Goal: Browse casually

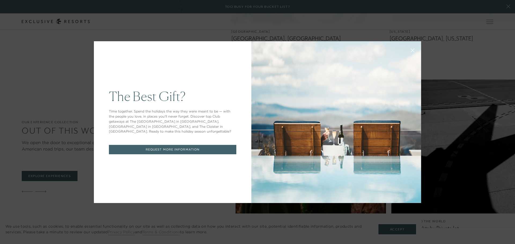
click at [503, 156] on div "The Best Gift? Time together. Spend the holidays the way they were meant to be …" at bounding box center [257, 122] width 515 height 244
click at [416, 52] on button at bounding box center [412, 49] width 13 height 13
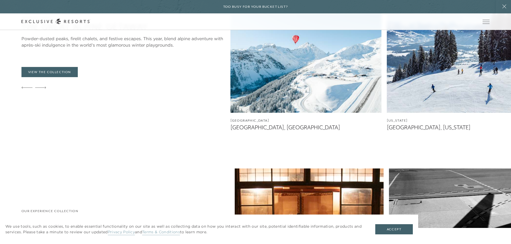
scroll to position [1180, 0]
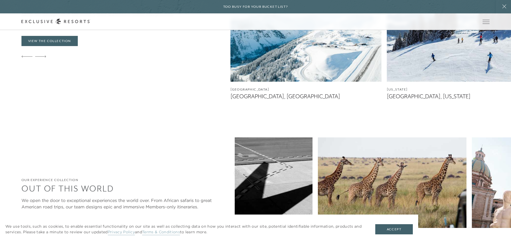
scroll to position [1234, 0]
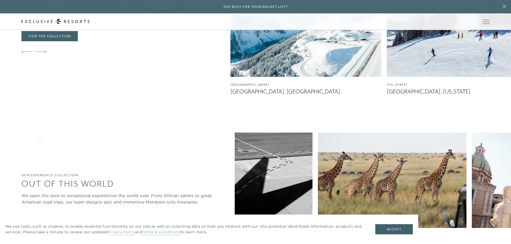
click at [39, 244] on icon at bounding box center [40, 245] width 11 height 2
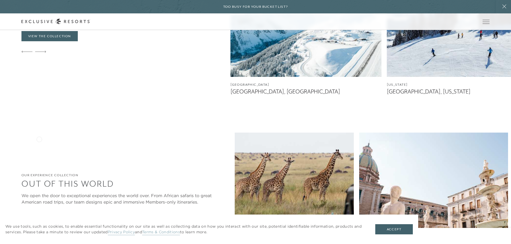
click at [39, 244] on icon at bounding box center [40, 245] width 11 height 2
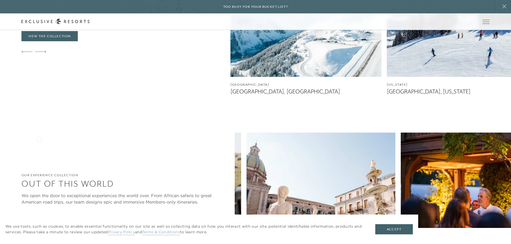
click at [39, 244] on icon at bounding box center [40, 245] width 11 height 2
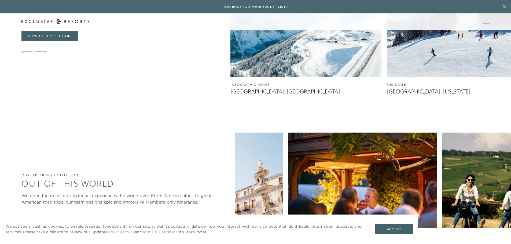
click at [39, 244] on icon at bounding box center [40, 245] width 11 height 2
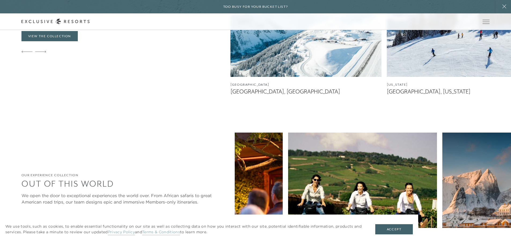
click at [39, 244] on icon at bounding box center [40, 245] width 11 height 2
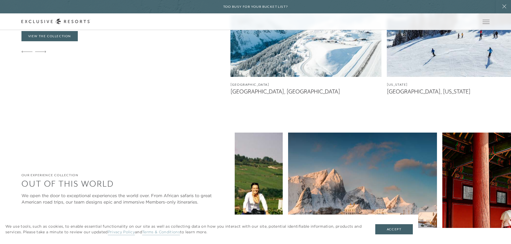
drag, startPoint x: 39, startPoint y: 139, endPoint x: 38, endPoint y: 146, distance: 7.6
click at [38, 239] on div at bounding box center [40, 245] width 11 height 13
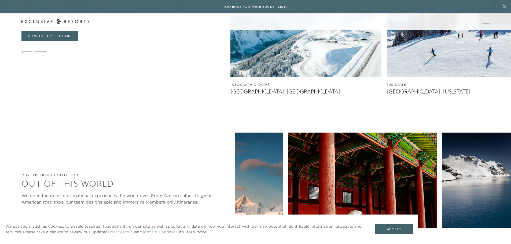
click at [43, 244] on icon at bounding box center [40, 245] width 11 height 2
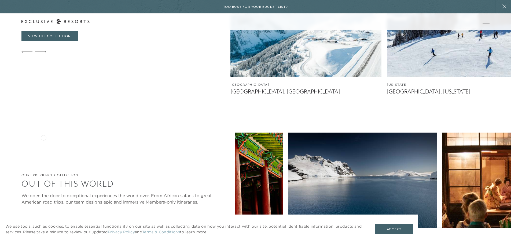
click at [43, 244] on icon at bounding box center [40, 245] width 11 height 2
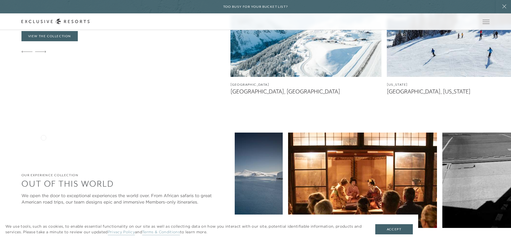
click at [43, 244] on icon at bounding box center [40, 245] width 11 height 2
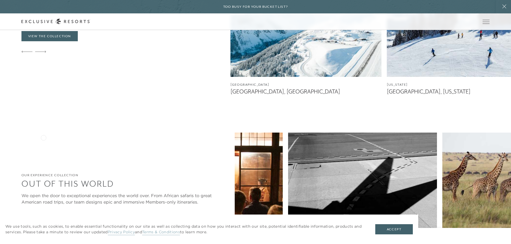
click at [43, 244] on icon at bounding box center [40, 245] width 11 height 2
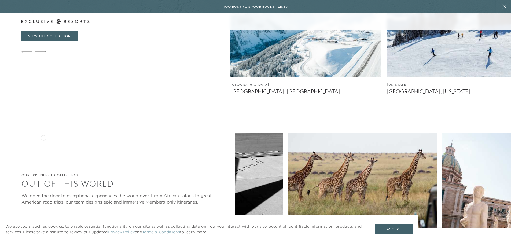
click at [43, 244] on icon at bounding box center [40, 245] width 11 height 2
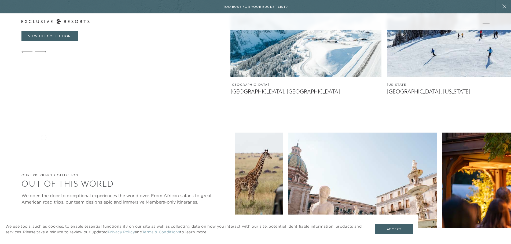
click at [43, 239] on div at bounding box center [40, 245] width 11 height 13
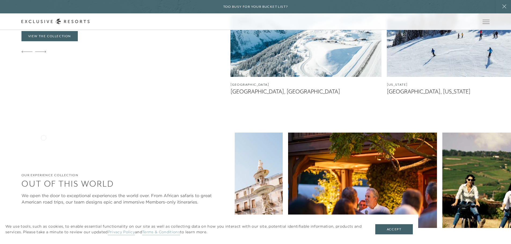
click at [43, 244] on icon at bounding box center [40, 245] width 11 height 2
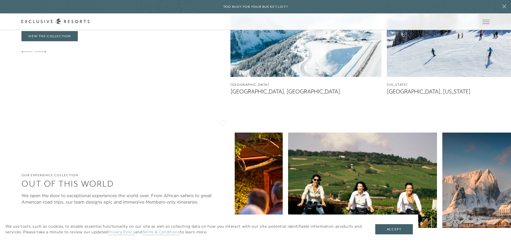
click at [442, 133] on img at bounding box center [516, 200] width 149 height 134
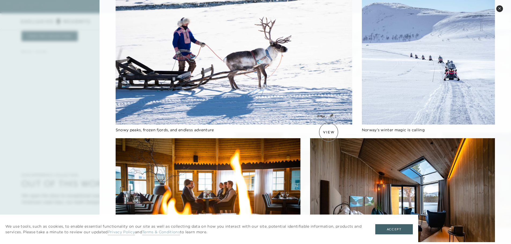
scroll to position [27, 0]
